Goal: Navigation & Orientation: Find specific page/section

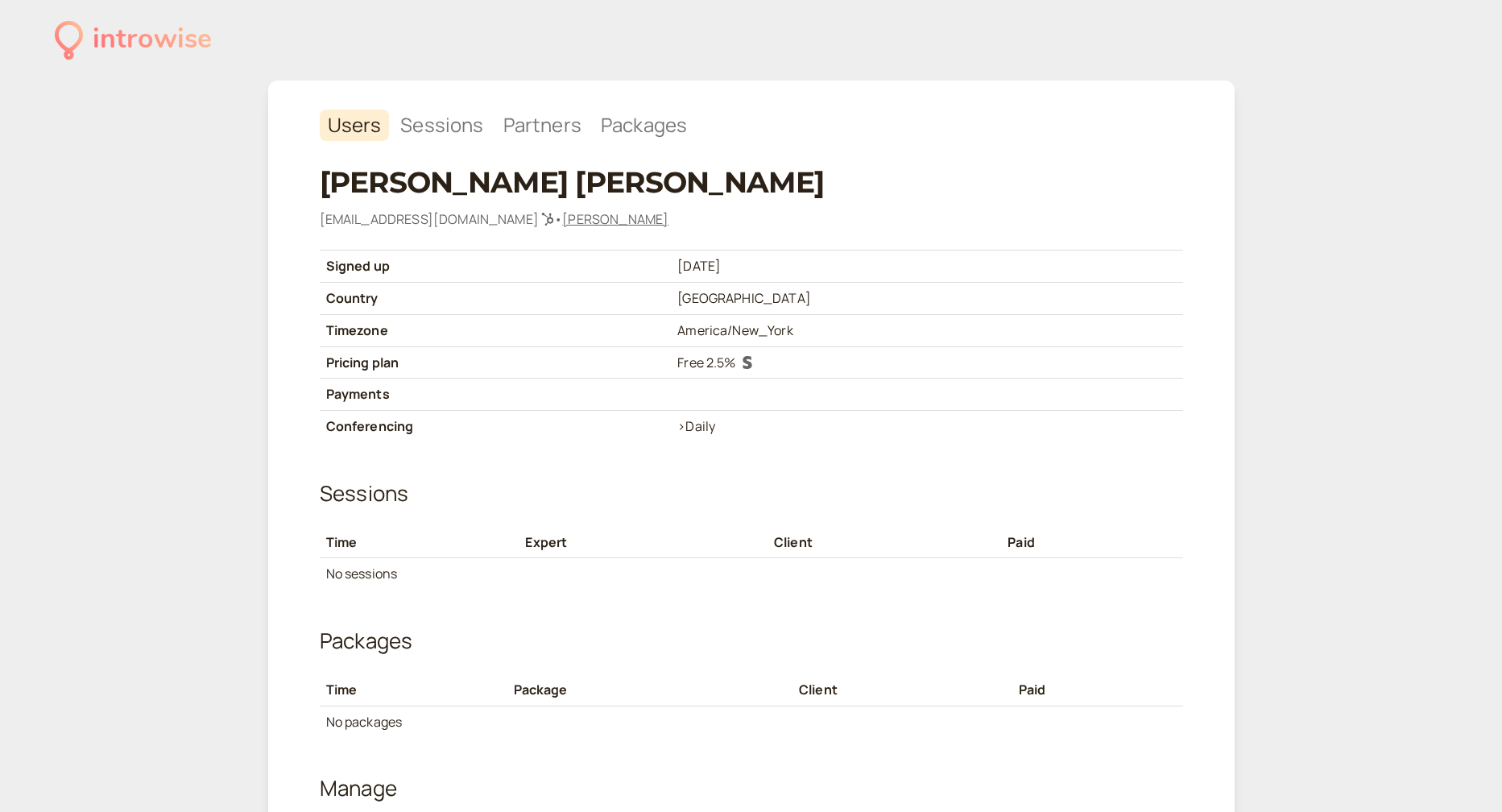
click at [563, 215] on link "charlie-schardt" at bounding box center [616, 219] width 107 height 17
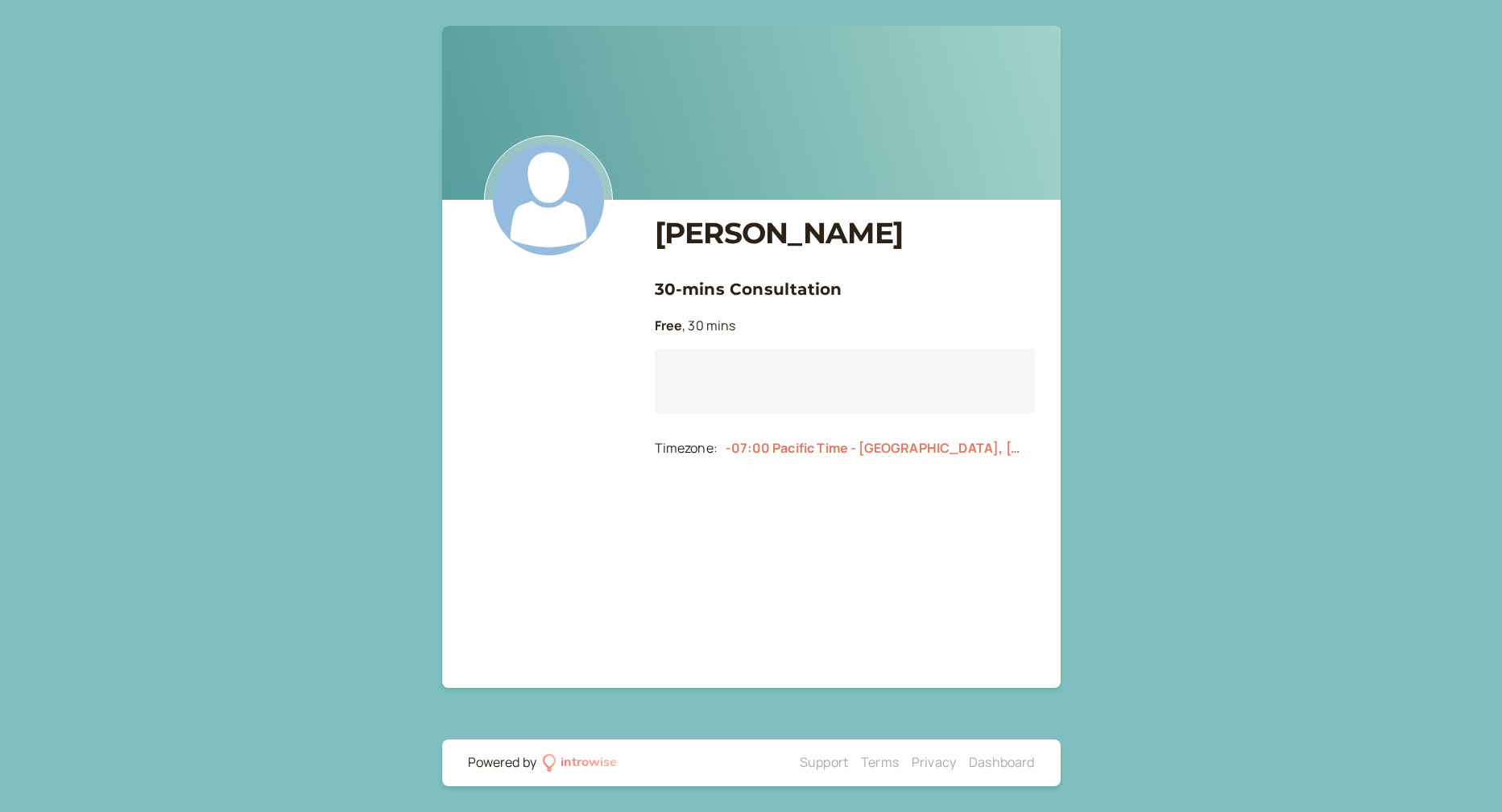
click at [560, 215] on img at bounding box center [548, 199] width 129 height 129
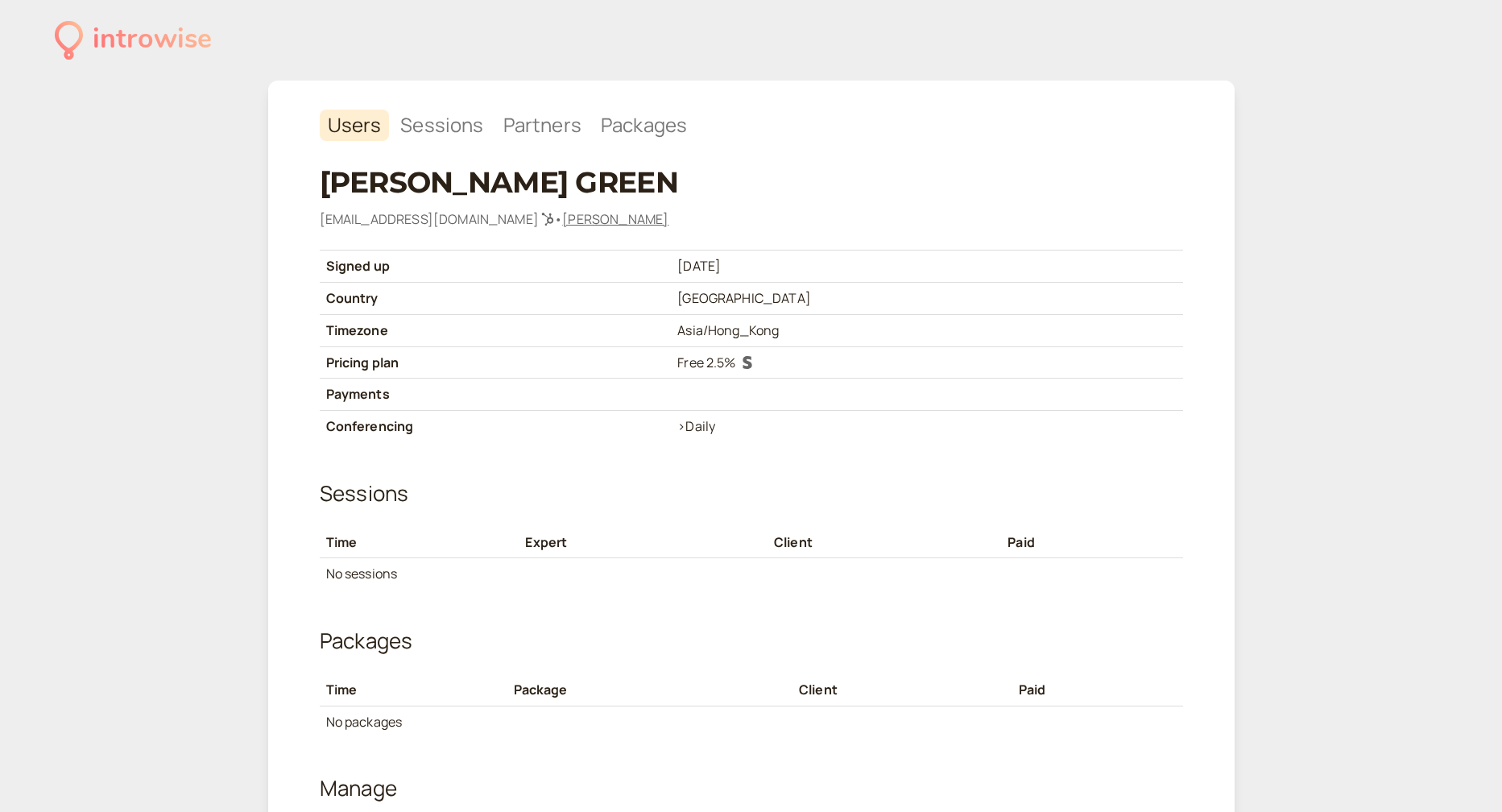
click at [565, 216] on link "[PERSON_NAME]" at bounding box center [616, 219] width 107 height 17
